Goal: Information Seeking & Learning: Learn about a topic

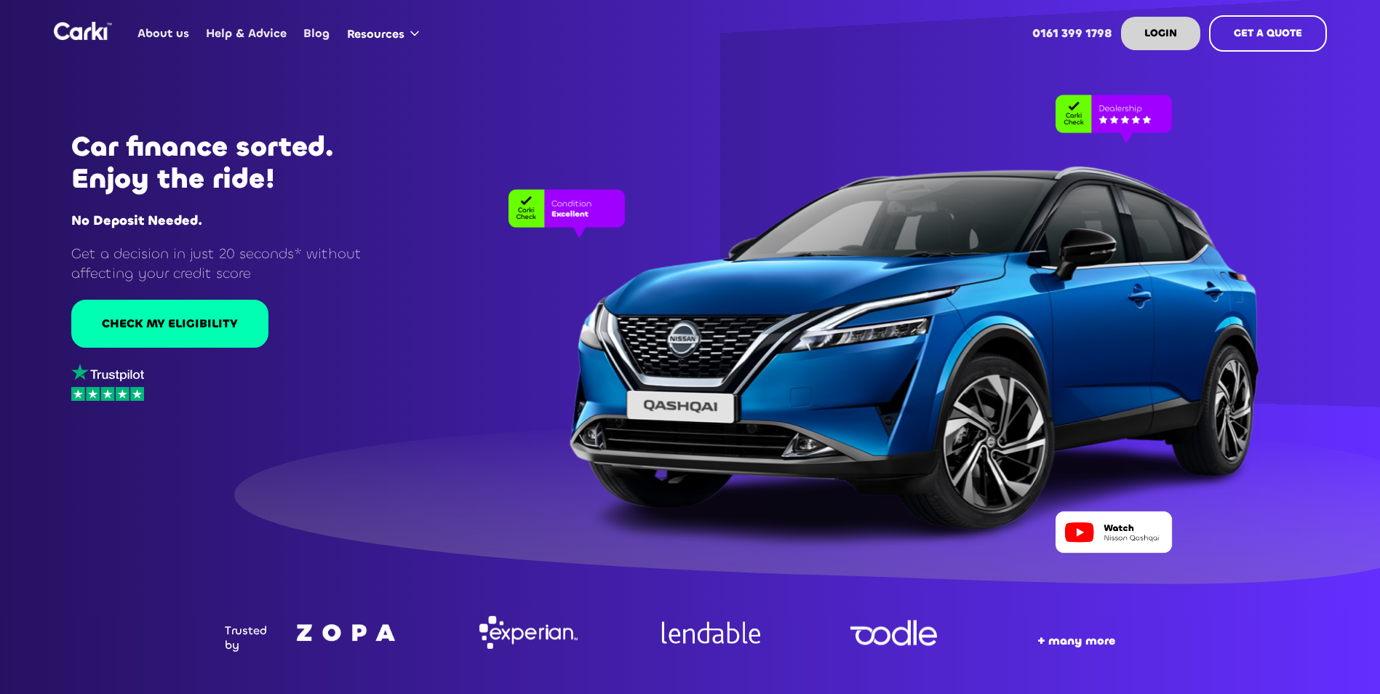
scroll to position [73, 0]
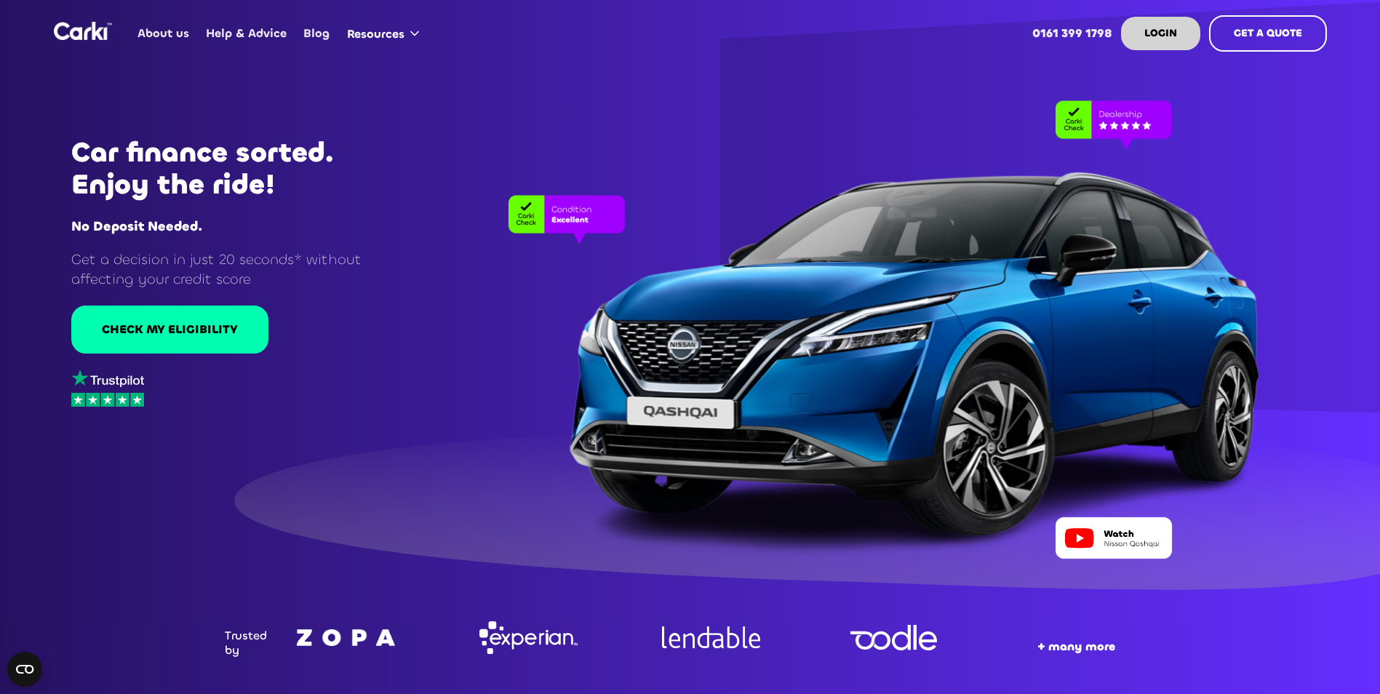
click at [176, 32] on link "About us" at bounding box center [163, 33] width 68 height 57
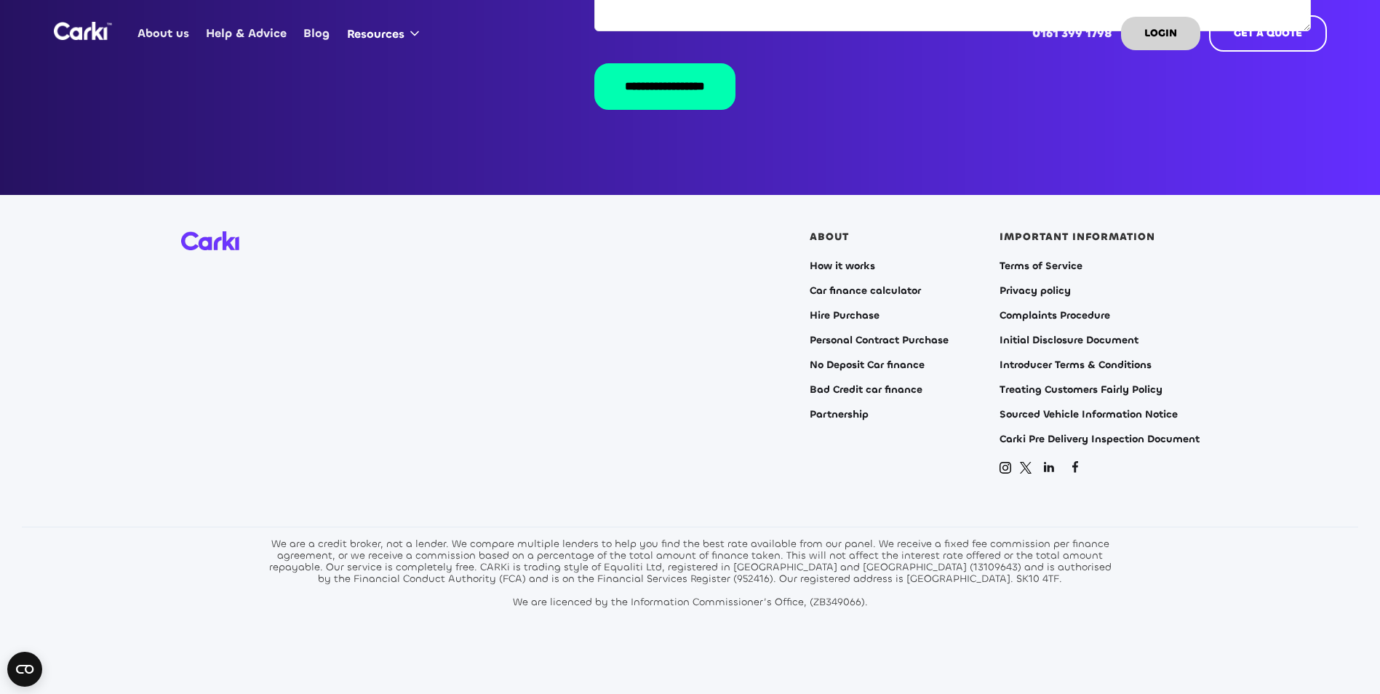
scroll to position [2903, 0]
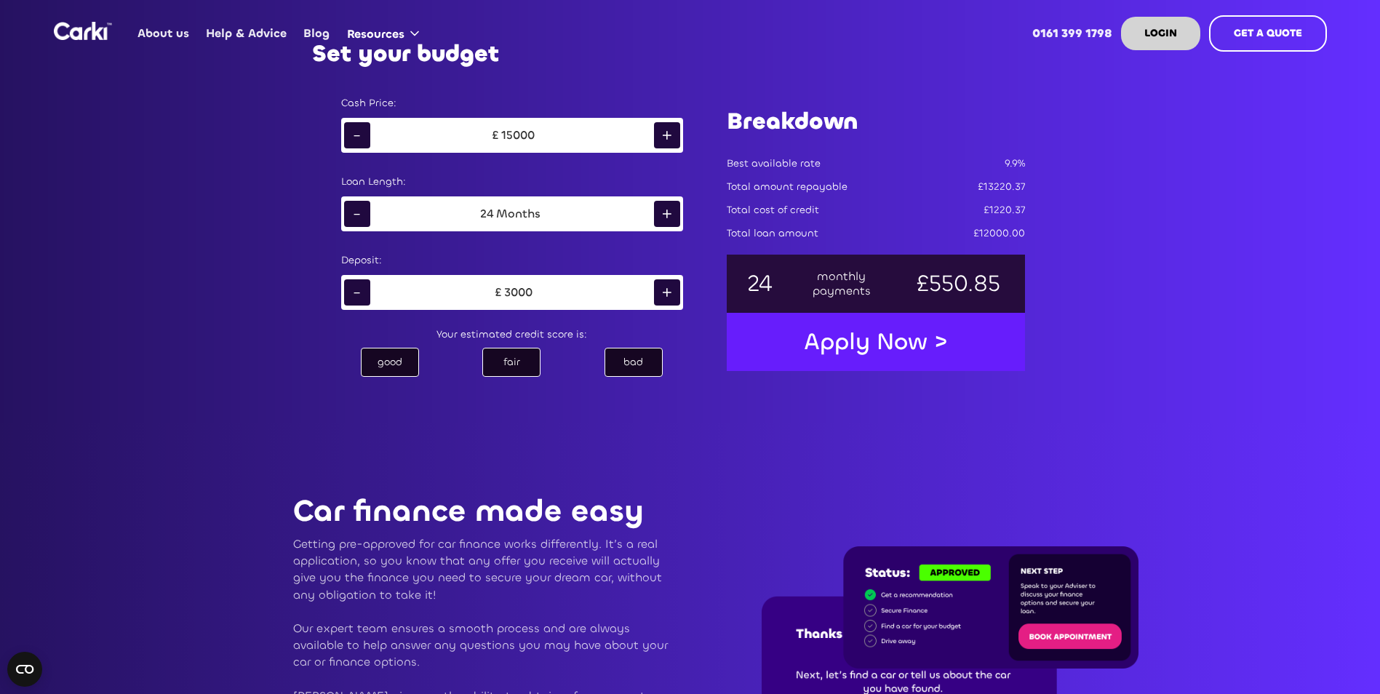
scroll to position [953, 0]
